Goal: Transaction & Acquisition: Purchase product/service

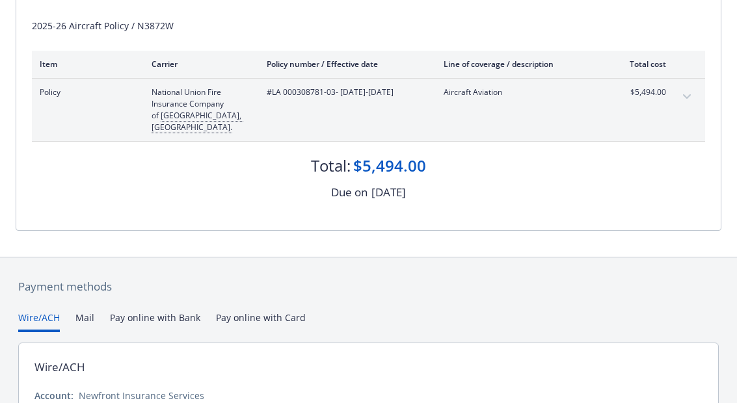
scroll to position [277, 0]
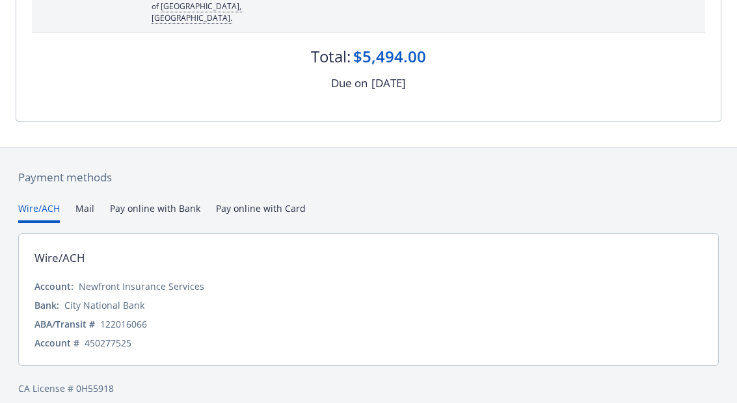
click at [172, 202] on button "Pay online with Bank" at bounding box center [155, 212] width 90 height 21
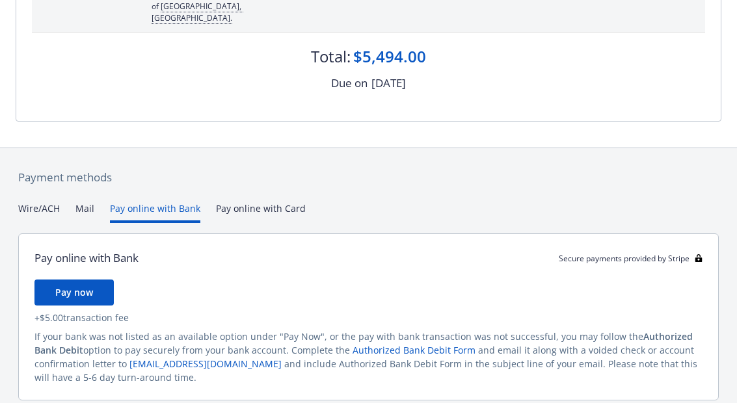
click at [93, 281] on button "Pay now" at bounding box center [73, 293] width 79 height 26
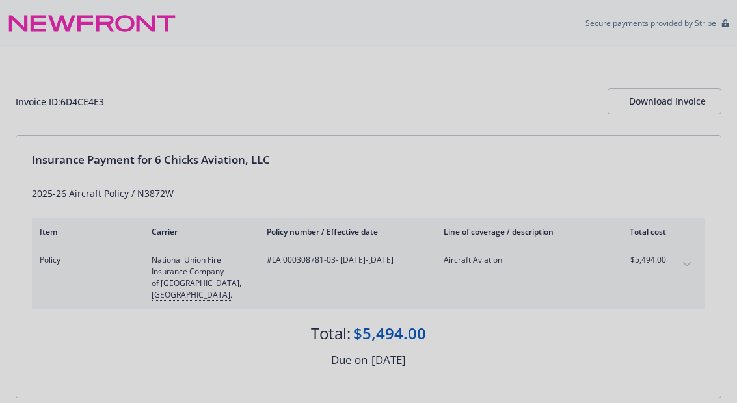
scroll to position [0, 0]
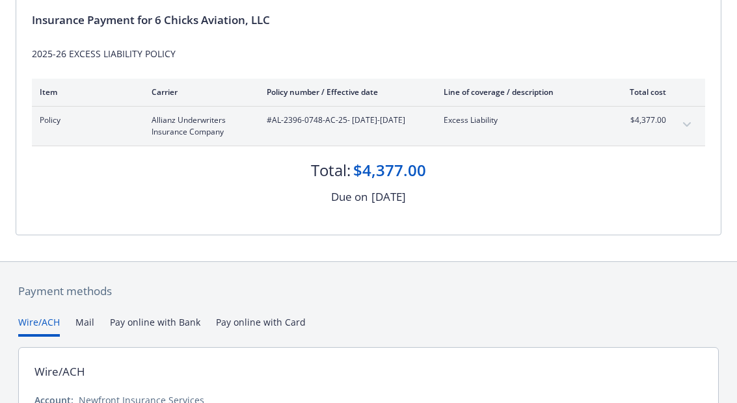
scroll to position [137, 0]
